Goal: Complete application form

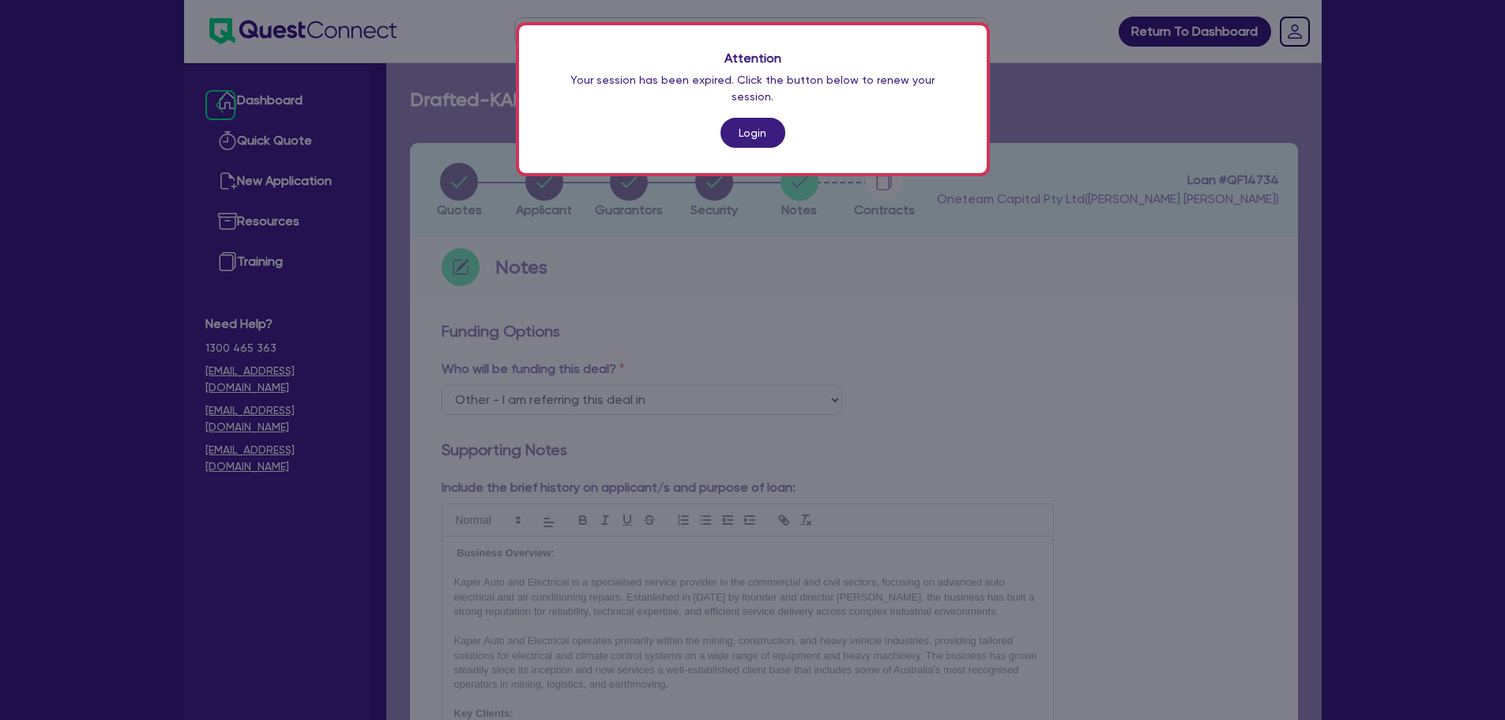
select select "Other"
click at [749, 125] on link "Login" at bounding box center [753, 133] width 65 height 30
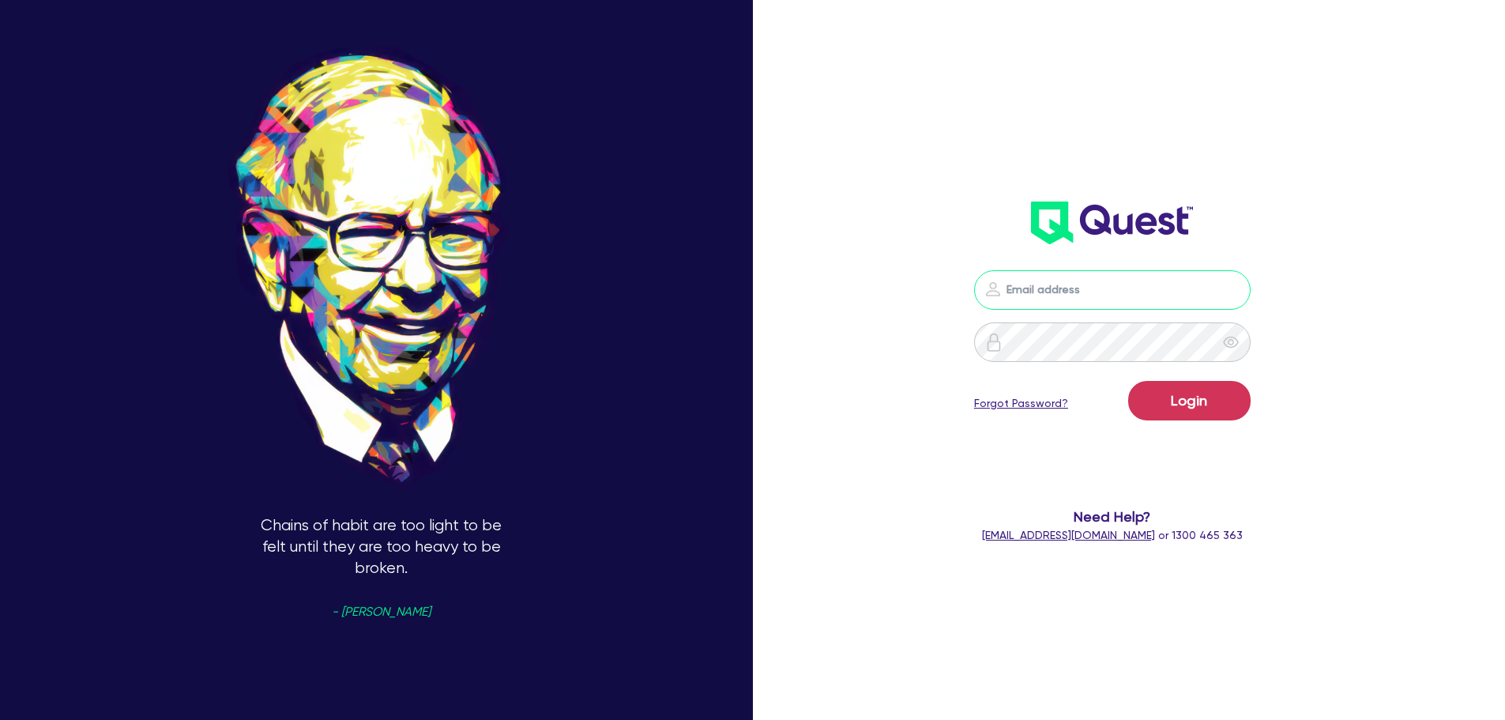
type input "[PERSON_NAME][EMAIL_ADDRESS][PERSON_NAME][DOMAIN_NAME]"
click at [1206, 409] on button "Login" at bounding box center [1189, 401] width 122 height 40
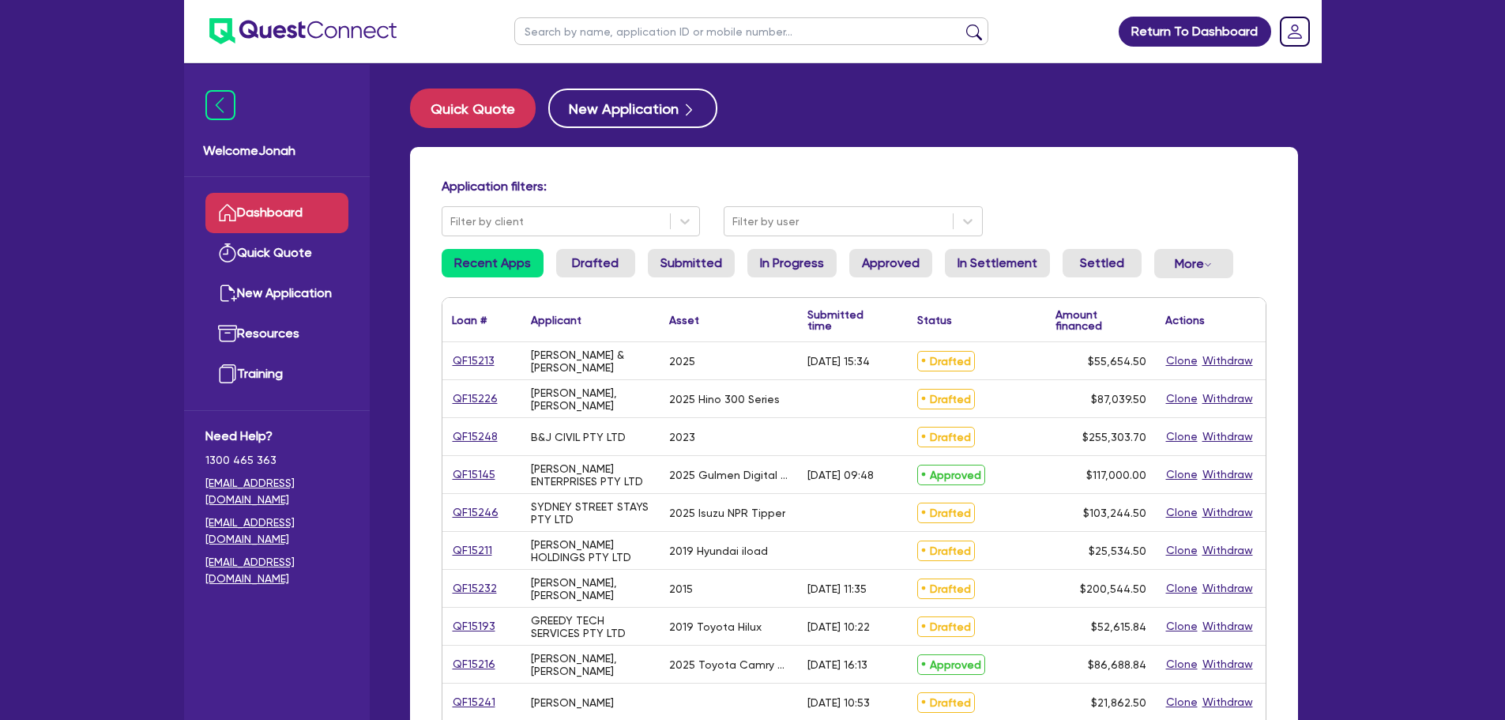
click at [648, 29] on input "text" at bounding box center [751, 31] width 474 height 28
type input "[PERSON_NAME]"
click at [961, 24] on button "submit" at bounding box center [973, 35] width 25 height 22
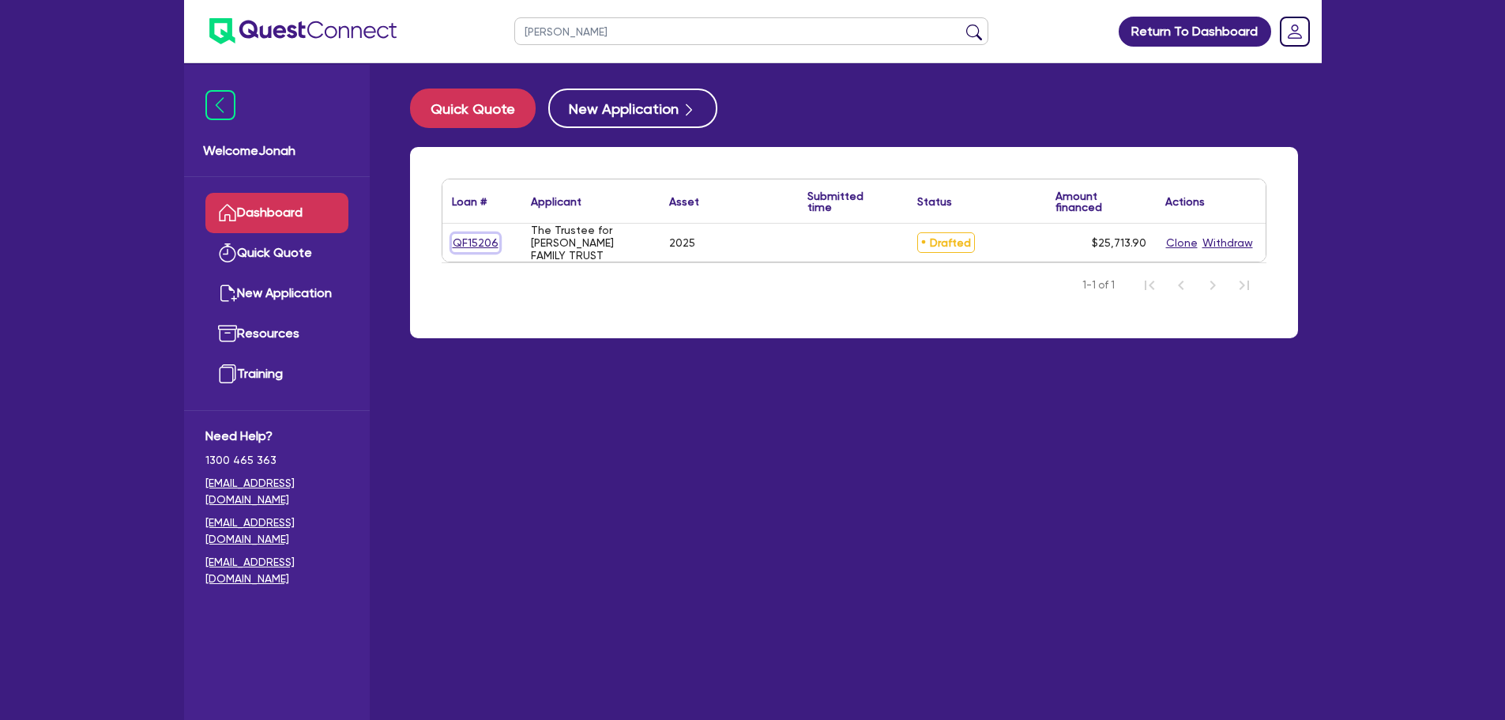
click at [484, 239] on link "QF15206" at bounding box center [475, 243] width 47 height 18
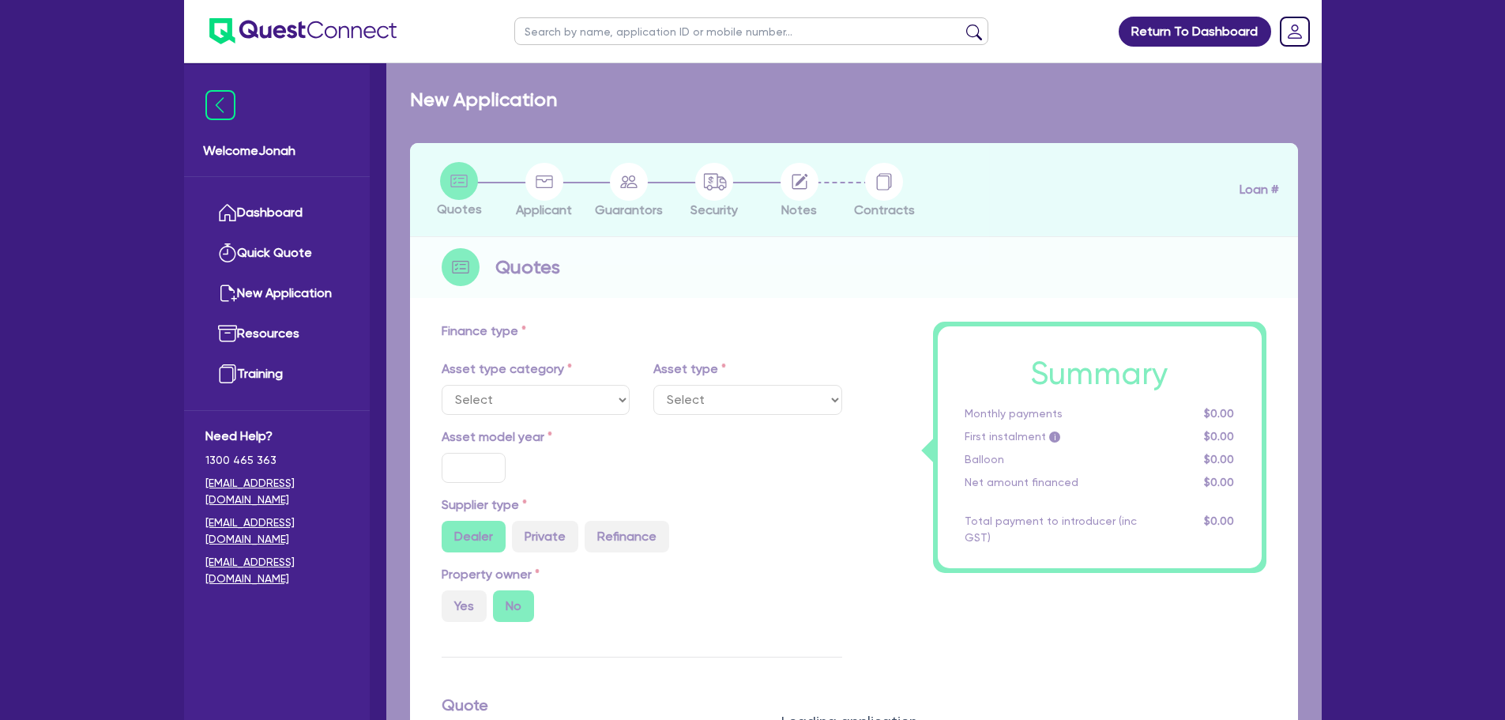
select select "SECONDARY_ASSETS"
type input "2025"
radio input "true"
type input "25,000"
type input "7"
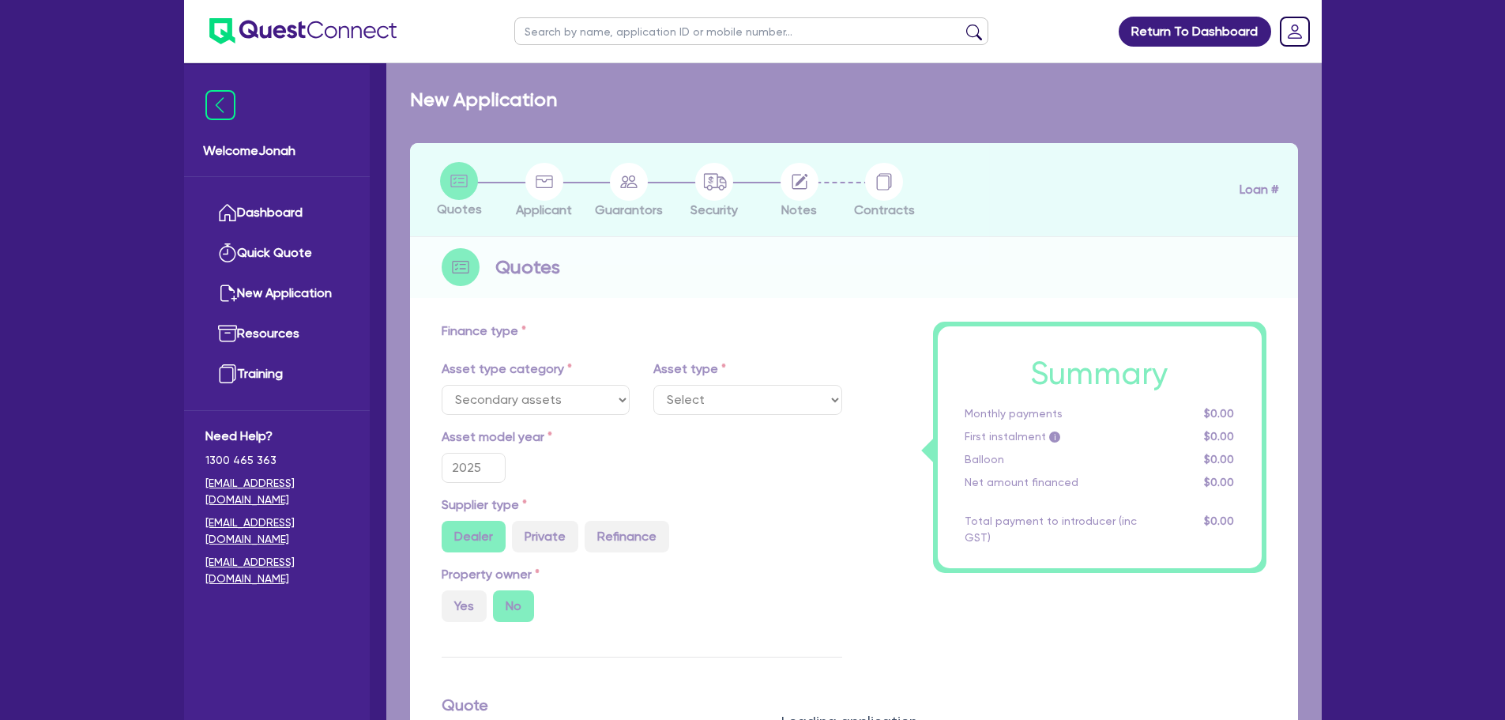
type input "1,799.97"
type input "6.99"
type input "649"
select select "GENERATORS_AND_COMPRESSORS"
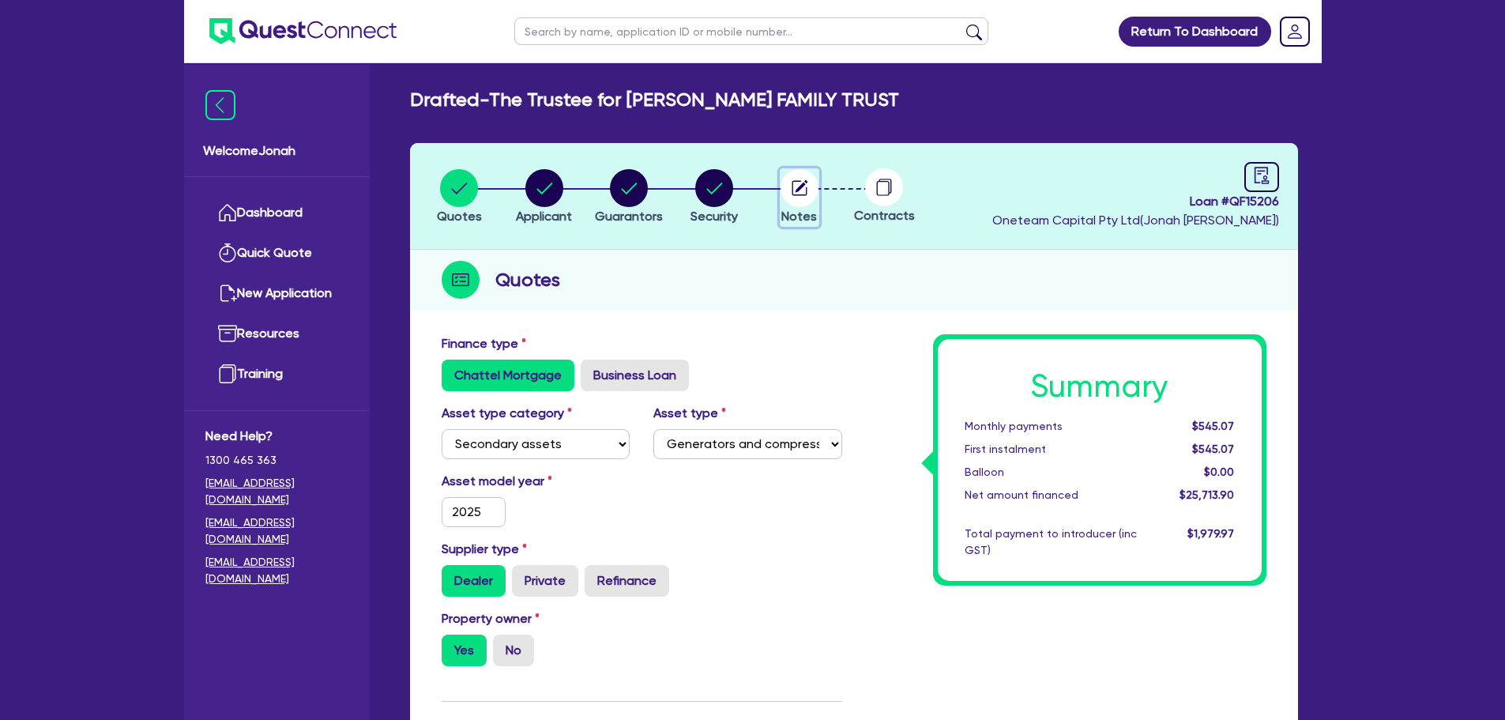
click at [797, 183] on circle "button" at bounding box center [800, 188] width 38 height 38
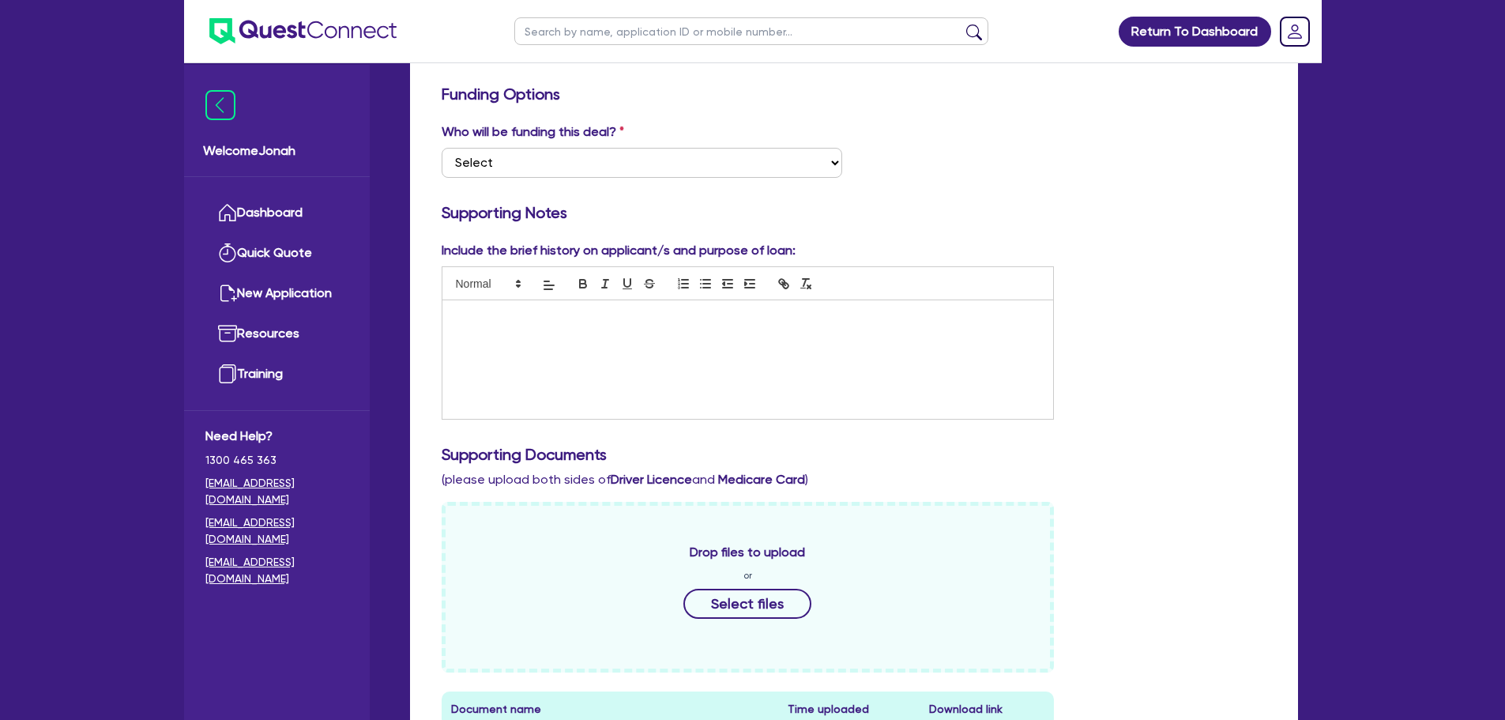
scroll to position [237, 0]
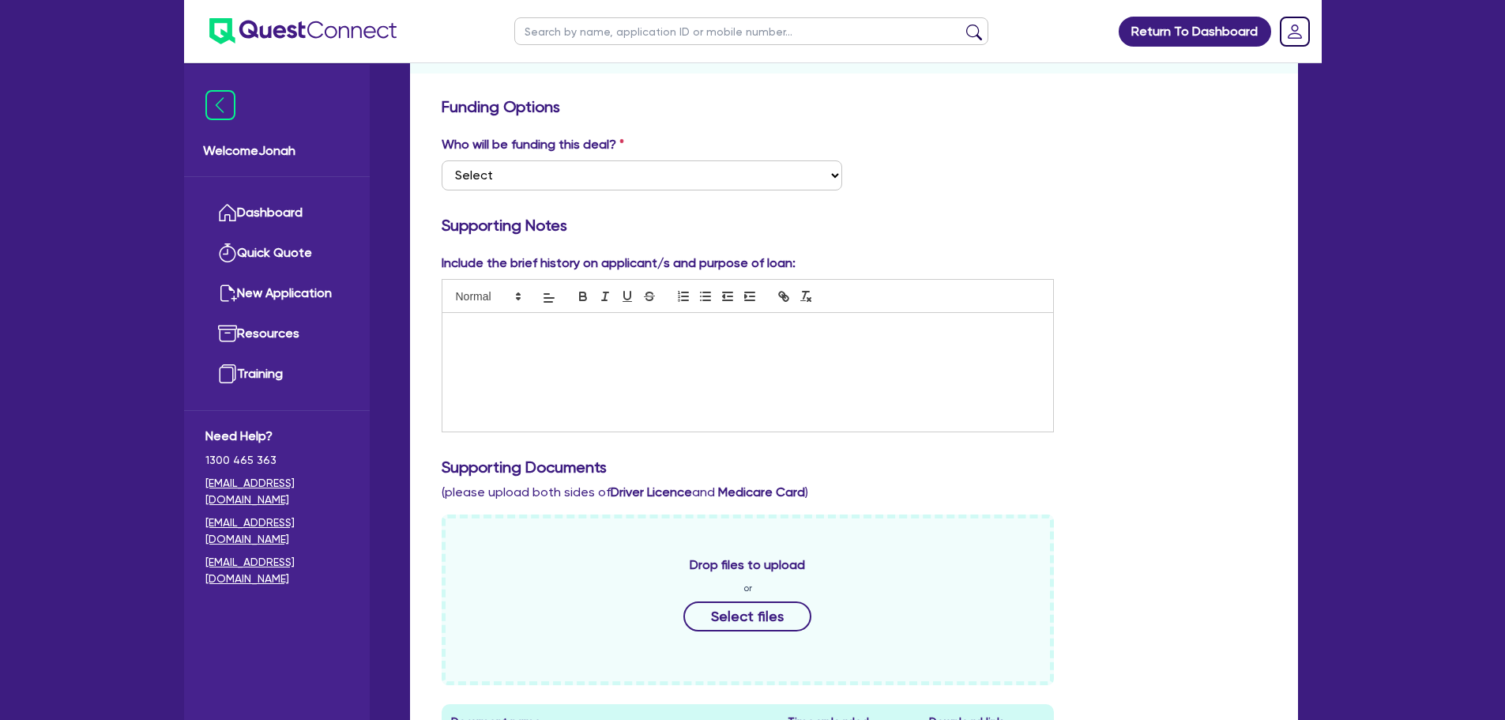
click at [599, 345] on div at bounding box center [747, 372] width 611 height 119
click at [583, 190] on div "Who will be funding this deal? Select I want Quest to fund 100% I will fund 100…" at bounding box center [854, 169] width 849 height 68
click at [583, 185] on select "Select I want Quest to fund 100% I will fund 100% I will co-fund with Quest Oth…" at bounding box center [642, 175] width 401 height 30
select select "Other"
click at [442, 160] on select "Select I want Quest to fund 100% I will fund 100% I will co-fund with Quest Oth…" at bounding box center [642, 175] width 401 height 30
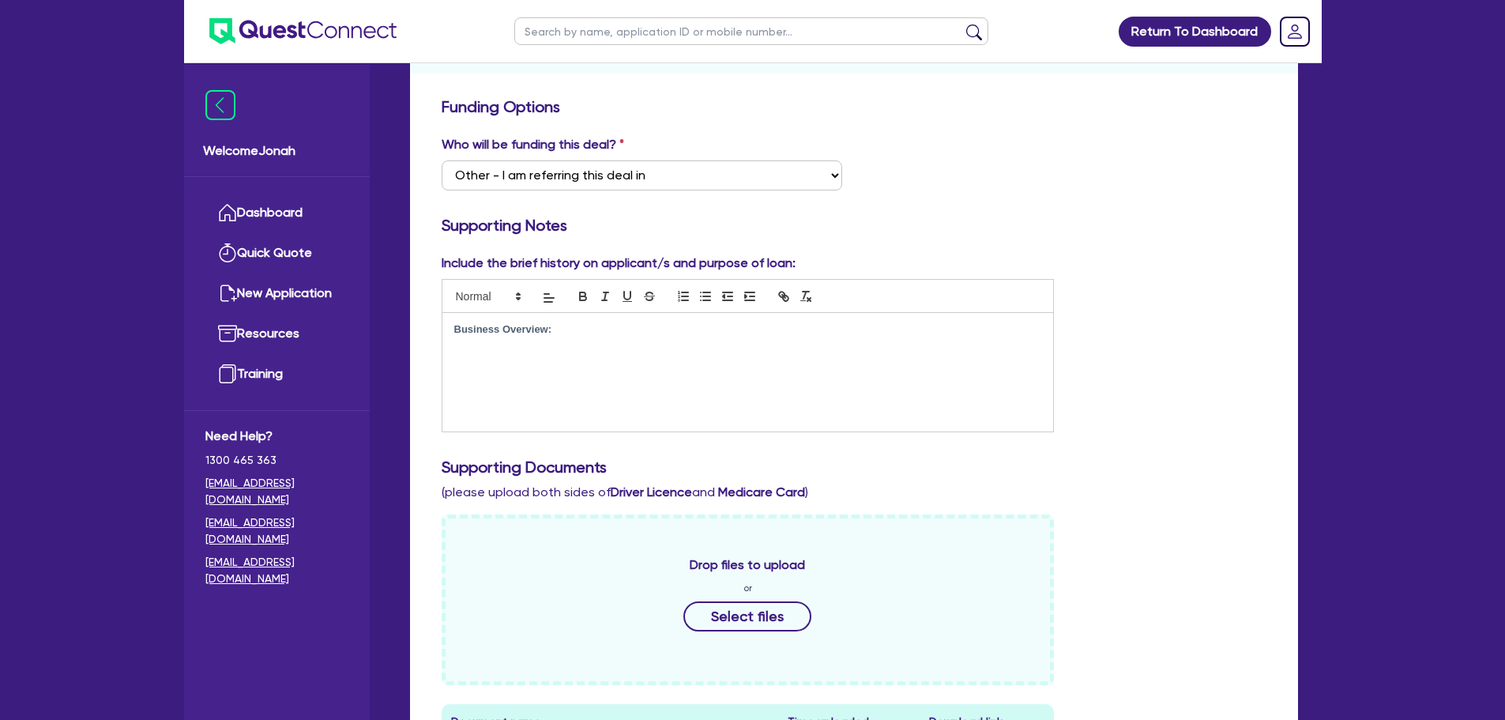
click at [706, 350] on p "﻿" at bounding box center [748, 344] width 588 height 14
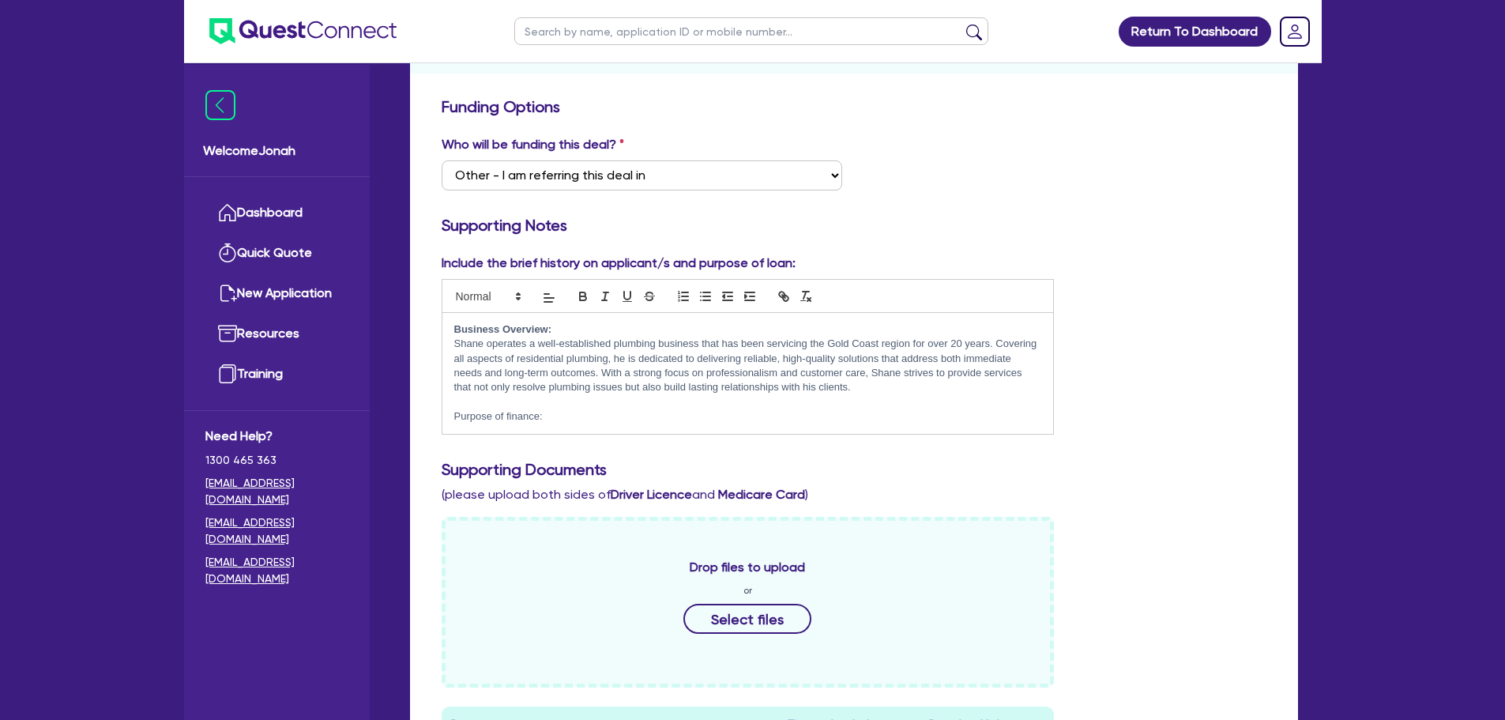
click at [510, 326] on strong "Business Overview:" at bounding box center [503, 329] width 98 height 12
click at [498, 412] on p "Purpose of finance:" at bounding box center [748, 416] width 588 height 14
click at [566, 422] on p "Purpose of finance:" at bounding box center [748, 416] width 588 height 14
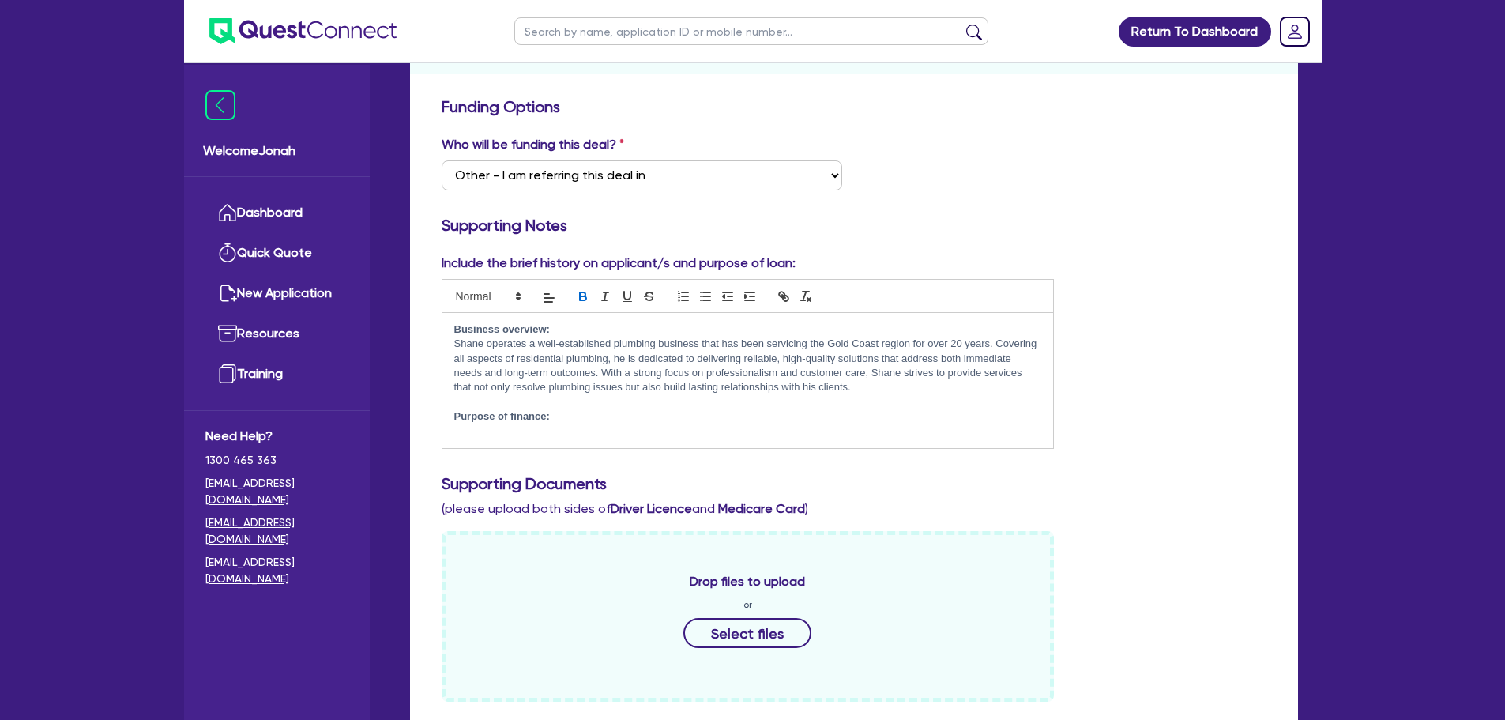
click at [552, 423] on p "Purpose of finance:" at bounding box center [748, 416] width 588 height 14
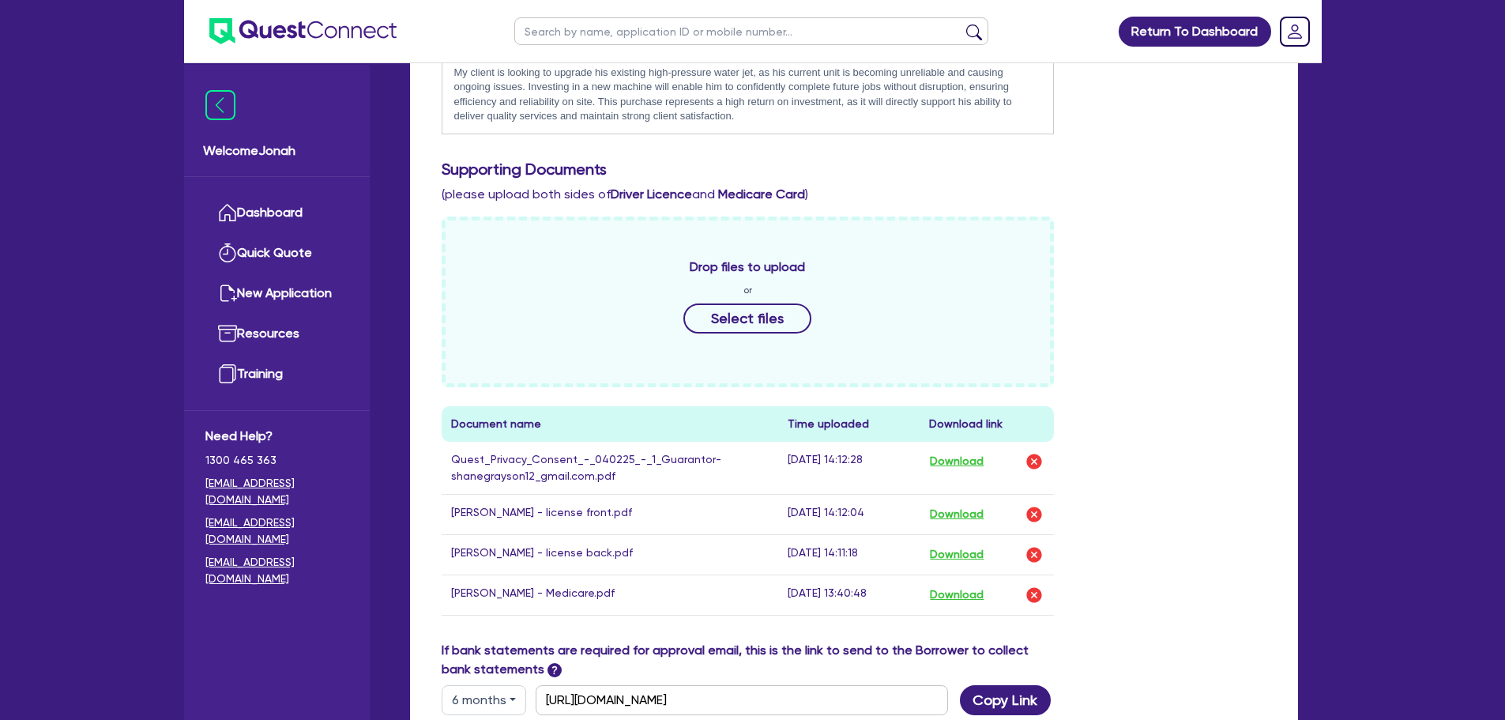
scroll to position [632, 0]
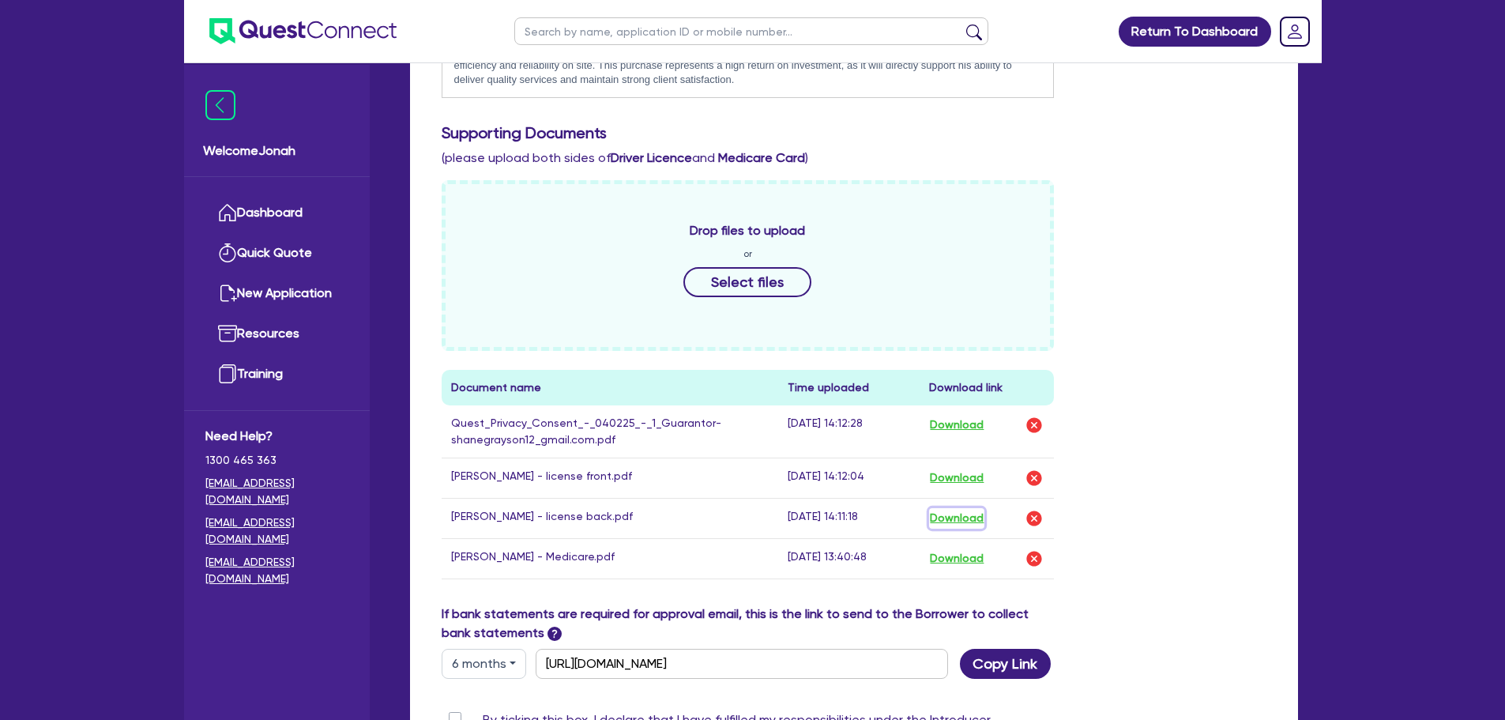
click at [960, 514] on button "Download" at bounding box center [956, 518] width 55 height 21
click at [955, 472] on button "Download" at bounding box center [956, 478] width 55 height 21
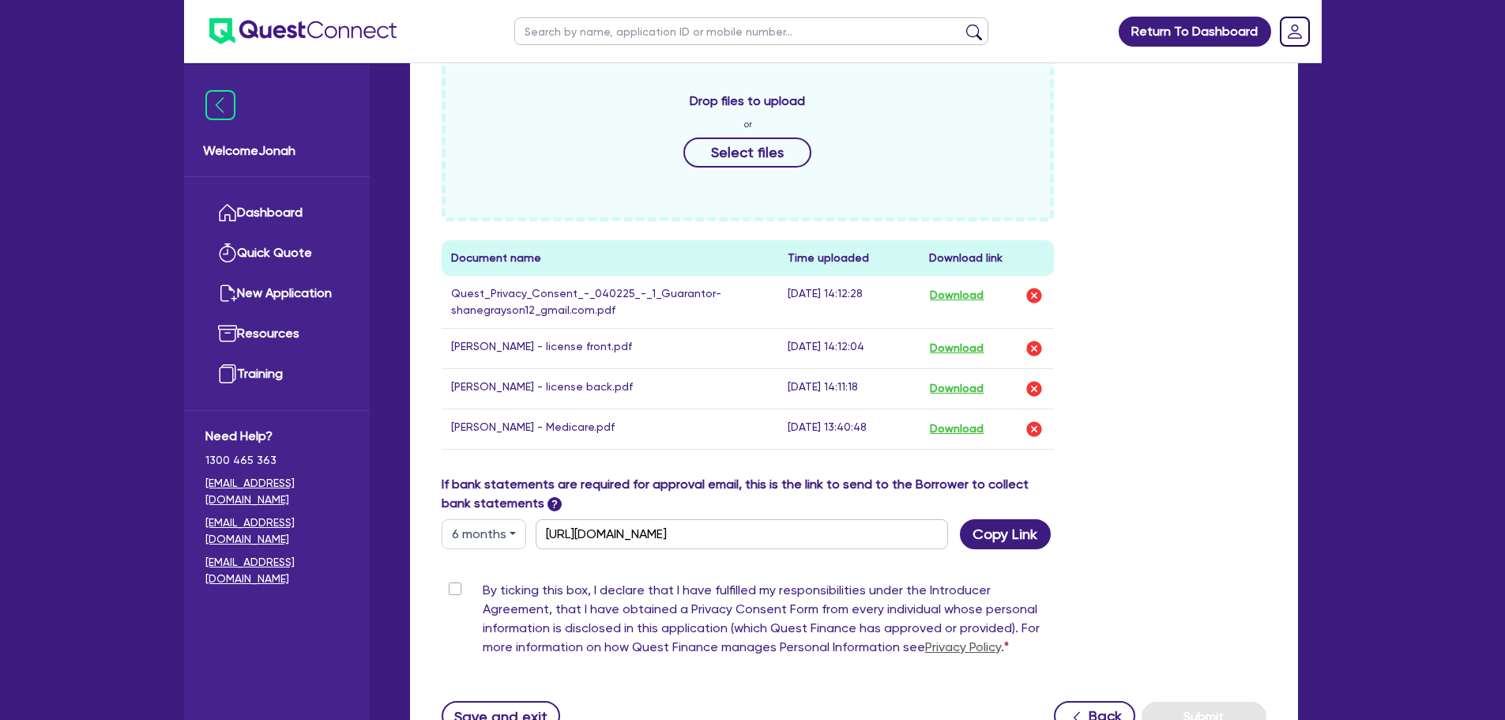
scroll to position [790, 0]
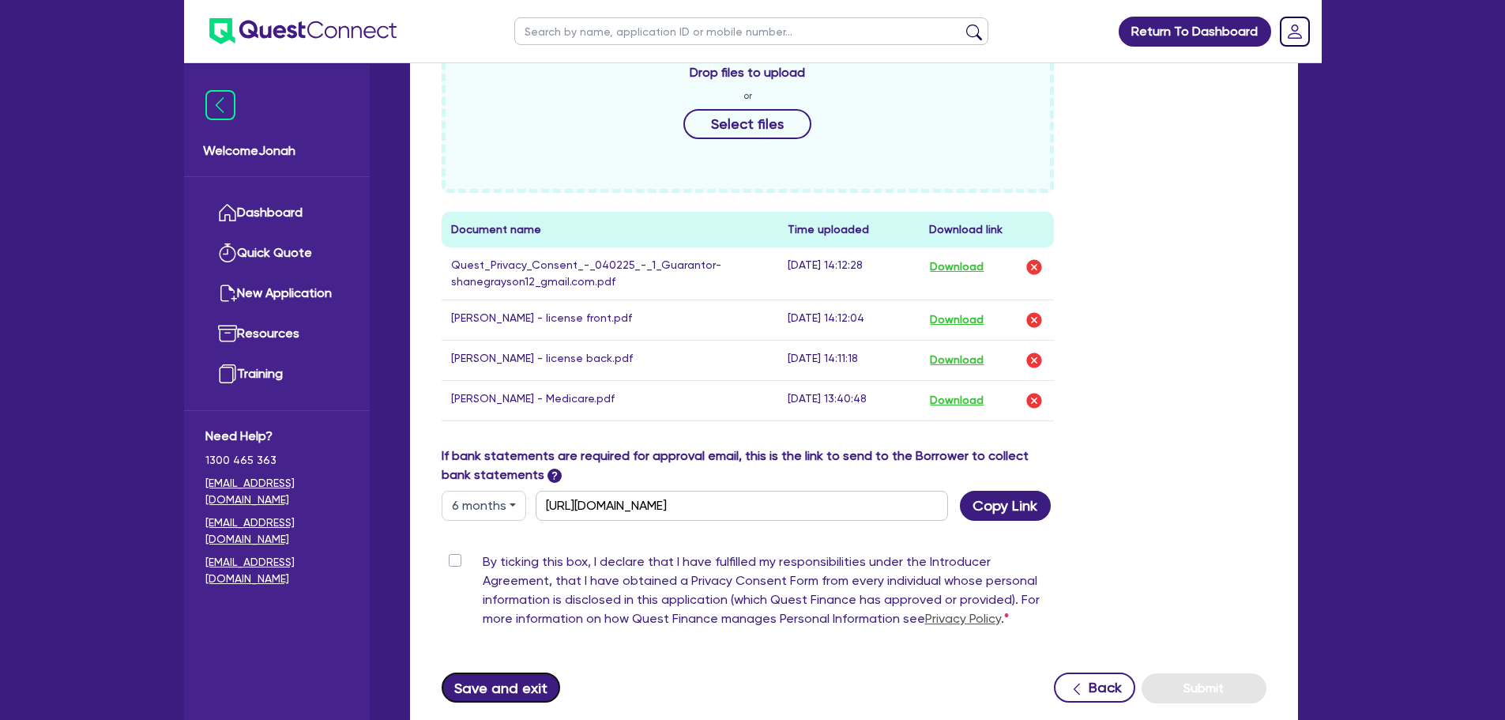
click at [544, 678] on button "Save and exit" at bounding box center [501, 687] width 119 height 30
